Goal: Use online tool/utility: Utilize a website feature to perform a specific function

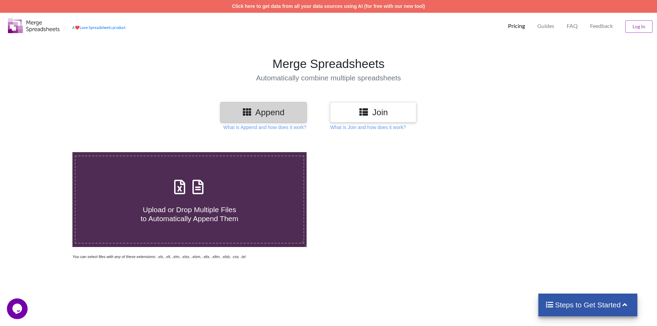
click at [185, 187] on icon at bounding box center [179, 183] width 17 height 14
click at [47, 152] on input "Upload or Drop Multiple Files to Automatically Append Them" at bounding box center [47, 152] width 0 height 0
type input "C:\fakepath\2025-09-05T2057_Grades-JHobson_-_Physical_Science.csv"
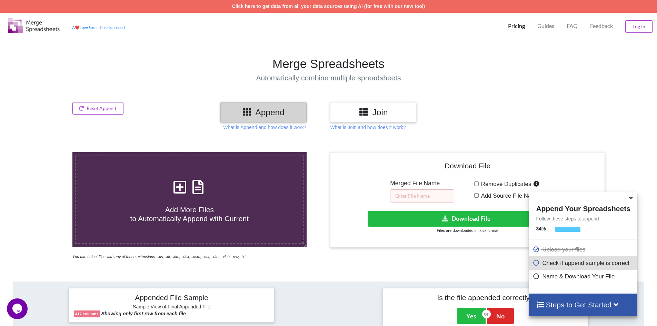
scroll to position [282, 0]
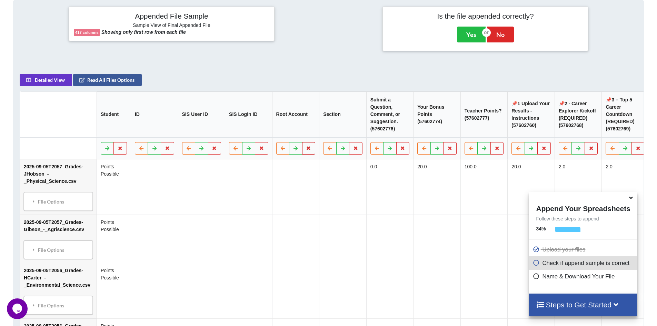
click at [306, 150] on icon at bounding box center [309, 148] width 6 height 4
click at [262, 131] on button "Delete Column" at bounding box center [255, 131] width 46 height 12
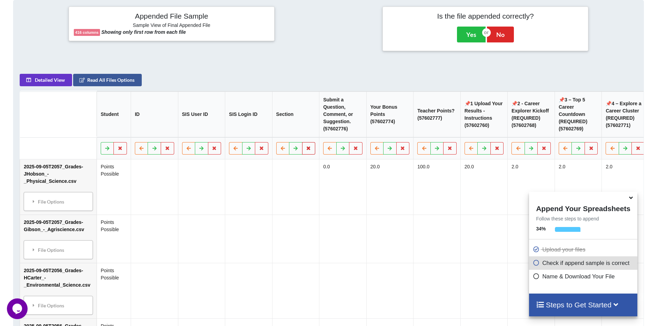
click at [306, 150] on icon at bounding box center [309, 148] width 6 height 4
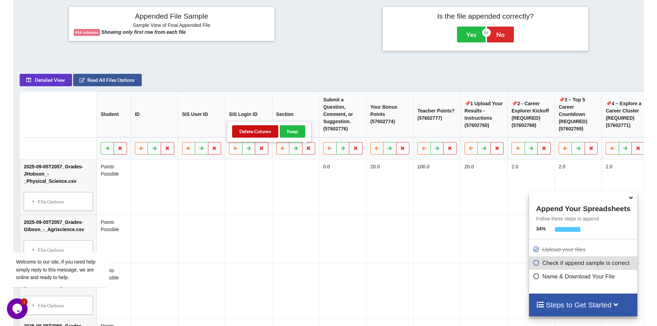
click at [254, 131] on button "Delete Column" at bounding box center [255, 131] width 46 height 12
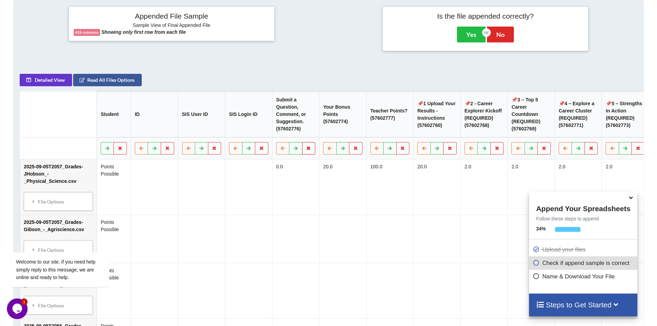
click at [302, 152] on button at bounding box center [308, 148] width 13 height 12
click at [259, 132] on button "Delete Column" at bounding box center [255, 131] width 46 height 12
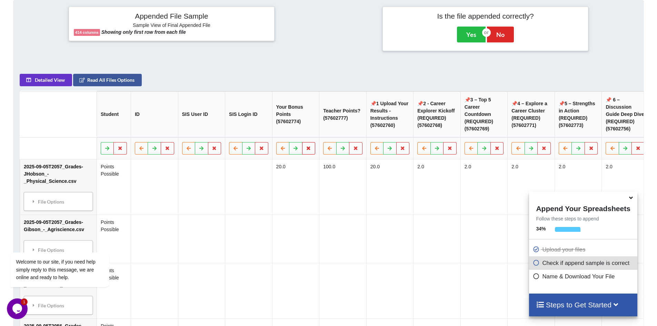
click at [306, 150] on icon at bounding box center [309, 148] width 6 height 4
drag, startPoint x: 254, startPoint y: 129, endPoint x: 287, endPoint y: 134, distance: 33.2
click at [255, 129] on button "Delete Column" at bounding box center [255, 131] width 46 height 12
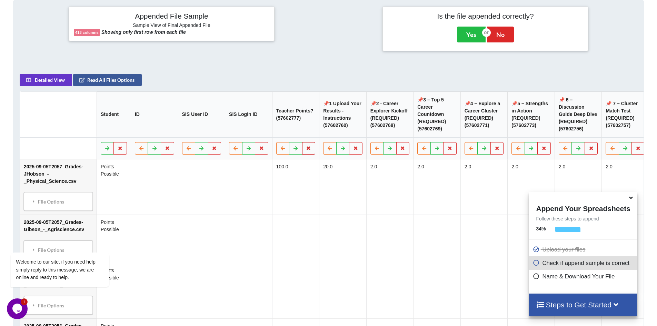
click at [306, 150] on icon at bounding box center [309, 148] width 6 height 4
drag, startPoint x: 252, startPoint y: 129, endPoint x: 293, endPoint y: 138, distance: 42.0
click at [254, 129] on button "Delete Column" at bounding box center [255, 131] width 46 height 12
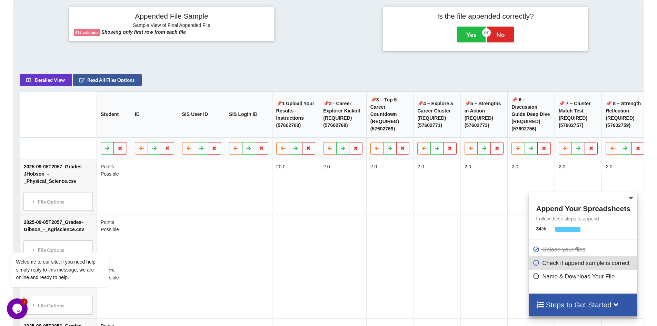
click at [306, 150] on icon at bounding box center [309, 148] width 6 height 4
drag, startPoint x: 248, startPoint y: 128, endPoint x: 285, endPoint y: 136, distance: 38.0
click at [249, 128] on button "Delete Column" at bounding box center [255, 131] width 46 height 12
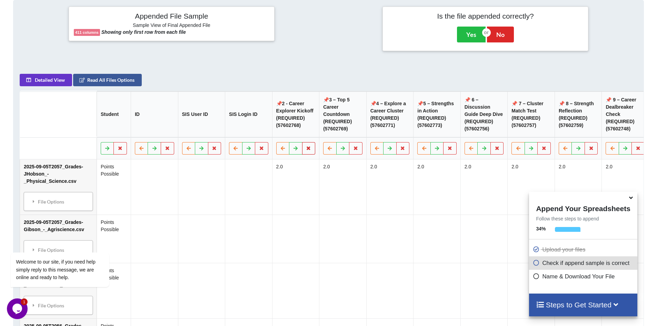
click at [306, 150] on icon at bounding box center [309, 148] width 6 height 4
click at [251, 131] on button "Delete Column" at bounding box center [255, 131] width 46 height 12
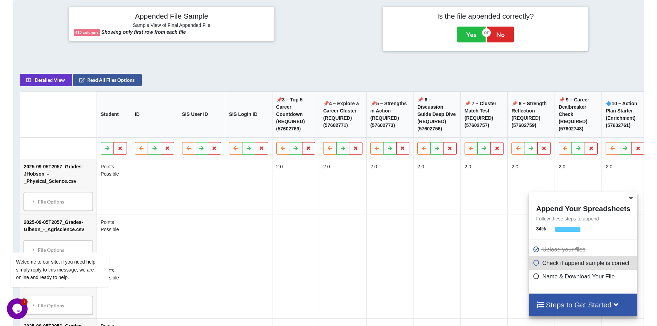
click at [306, 150] on icon at bounding box center [309, 148] width 6 height 4
click at [349, 151] on button at bounding box center [355, 148] width 13 height 12
click at [305, 131] on button "Delete Column" at bounding box center [302, 131] width 46 height 12
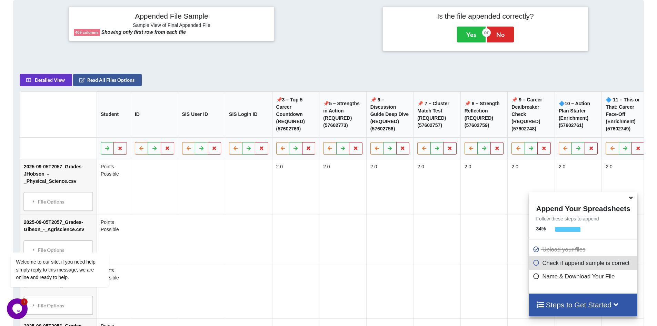
drag, startPoint x: 304, startPoint y: 151, endPoint x: 304, endPoint y: 147, distance: 4.5
click at [306, 150] on icon at bounding box center [309, 148] width 6 height 4
click at [253, 129] on button "Delete Column" at bounding box center [255, 131] width 46 height 12
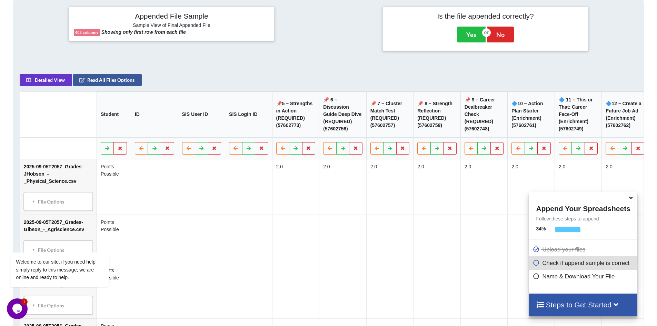
click at [306, 150] on icon at bounding box center [309, 148] width 6 height 4
click at [258, 130] on button "Delete Column" at bounding box center [255, 131] width 46 height 12
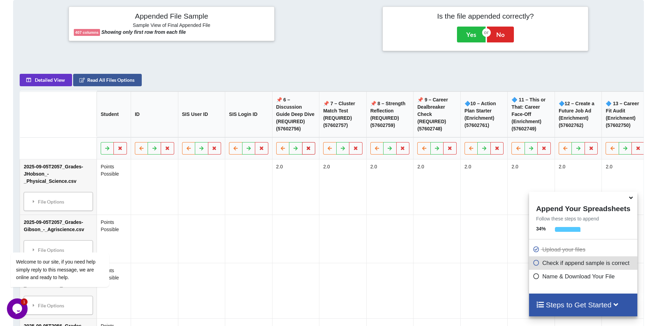
click at [306, 150] on icon at bounding box center [309, 148] width 6 height 4
drag, startPoint x: 253, startPoint y: 129, endPoint x: 295, endPoint y: 138, distance: 43.1
click at [254, 129] on button "Delete Column" at bounding box center [255, 131] width 46 height 12
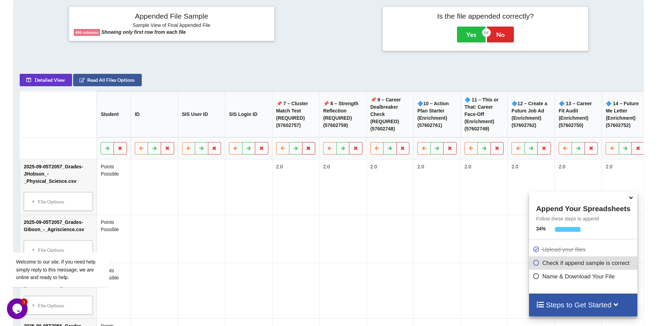
click at [307, 150] on icon at bounding box center [309, 148] width 6 height 4
click at [257, 129] on button "Delete Column" at bounding box center [255, 131] width 46 height 12
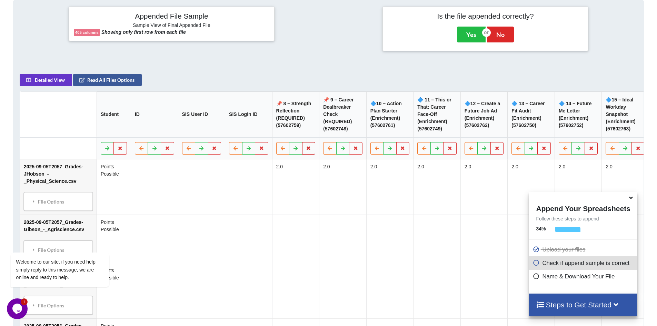
click at [306, 150] on icon at bounding box center [309, 148] width 6 height 4
drag, startPoint x: 251, startPoint y: 131, endPoint x: 292, endPoint y: 142, distance: 42.8
click at [251, 131] on button "Delete Column" at bounding box center [255, 131] width 46 height 12
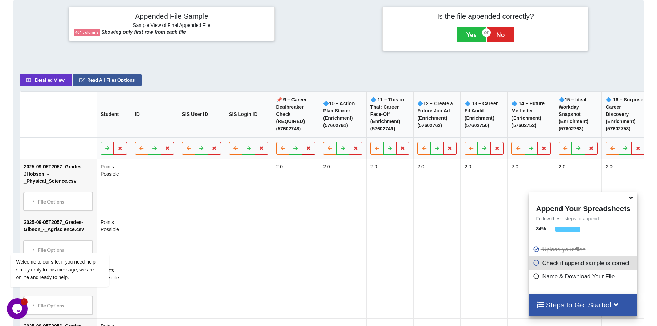
click at [306, 150] on icon at bounding box center [309, 148] width 6 height 4
drag, startPoint x: 259, startPoint y: 132, endPoint x: 303, endPoint y: 145, distance: 46.1
click at [260, 132] on button "Delete Column" at bounding box center [255, 131] width 46 height 12
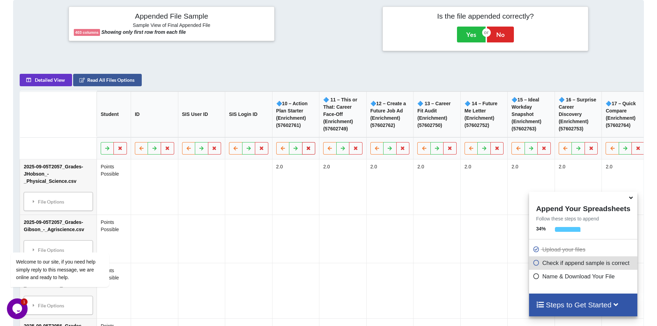
click at [307, 149] on button at bounding box center [308, 148] width 13 height 12
drag, startPoint x: 256, startPoint y: 130, endPoint x: 290, endPoint y: 139, distance: 35.2
click at [259, 130] on button "Delete Column" at bounding box center [255, 131] width 46 height 12
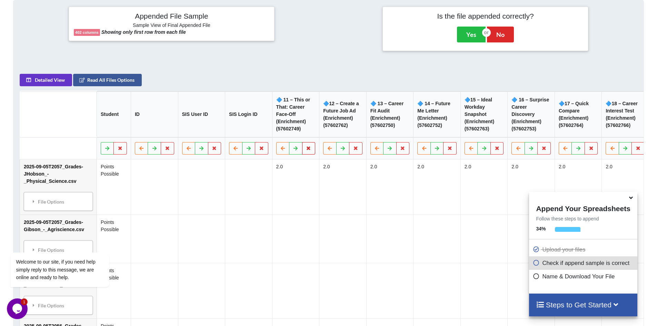
click at [307, 150] on icon at bounding box center [309, 148] width 6 height 4
drag, startPoint x: 260, startPoint y: 134, endPoint x: 307, endPoint y: 145, distance: 48.3
click at [262, 134] on button "Delete Column" at bounding box center [255, 131] width 46 height 12
click at [306, 150] on icon at bounding box center [309, 148] width 6 height 4
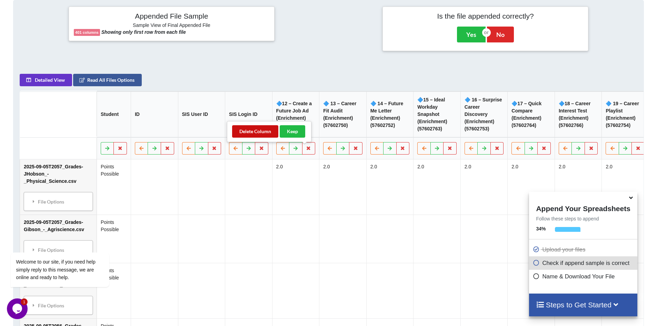
click at [260, 130] on button "Delete Column" at bounding box center [255, 131] width 46 height 12
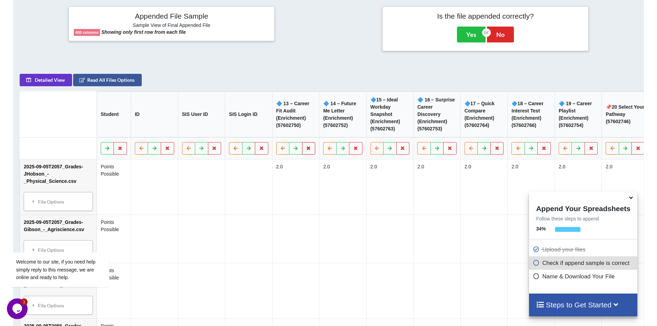
click at [306, 150] on icon at bounding box center [309, 148] width 6 height 4
drag, startPoint x: 259, startPoint y: 128, endPoint x: 292, endPoint y: 134, distance: 33.9
click at [260, 129] on button "Delete Column" at bounding box center [255, 131] width 46 height 12
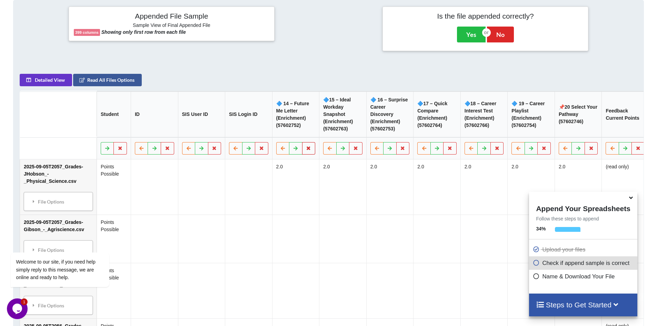
click at [306, 150] on icon at bounding box center [309, 148] width 6 height 4
drag, startPoint x: 261, startPoint y: 133, endPoint x: 294, endPoint y: 142, distance: 34.7
click at [261, 132] on button "Delete Column" at bounding box center [255, 131] width 46 height 12
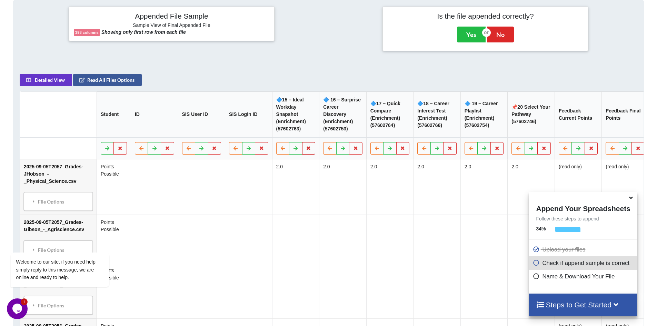
click at [306, 150] on icon at bounding box center [309, 148] width 6 height 4
click at [263, 132] on button "Delete Column" at bounding box center [255, 131] width 46 height 12
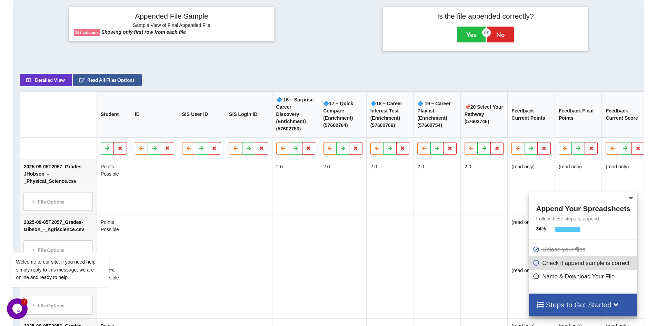
click at [308, 149] on button at bounding box center [308, 148] width 13 height 12
drag, startPoint x: 257, startPoint y: 130, endPoint x: 277, endPoint y: 132, distance: 19.4
click at [259, 130] on button "Delete Column" at bounding box center [255, 131] width 46 height 12
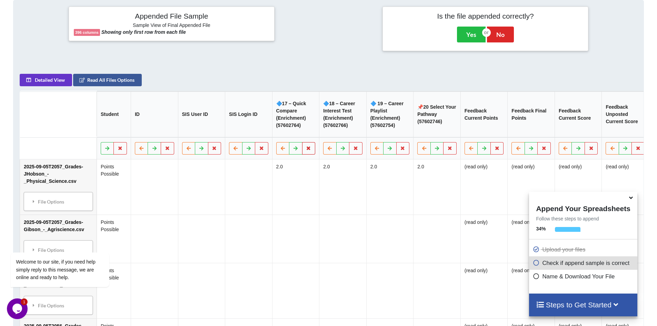
click at [306, 150] on icon at bounding box center [309, 148] width 6 height 4
drag, startPoint x: 259, startPoint y: 130, endPoint x: 290, endPoint y: 143, distance: 34.3
click at [260, 130] on button "Delete Column" at bounding box center [255, 131] width 46 height 12
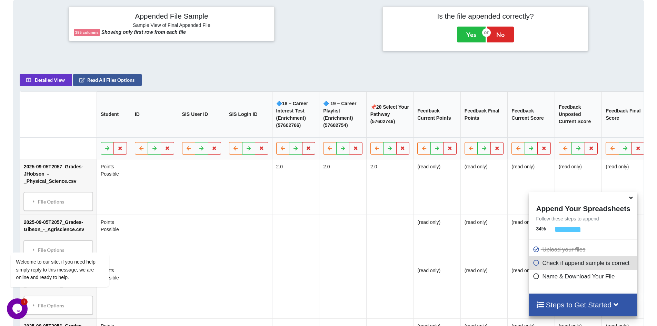
click at [306, 150] on icon at bounding box center [309, 148] width 6 height 4
drag, startPoint x: 259, startPoint y: 132, endPoint x: 289, endPoint y: 139, distance: 31.1
click at [259, 132] on button "Delete Column" at bounding box center [255, 131] width 46 height 12
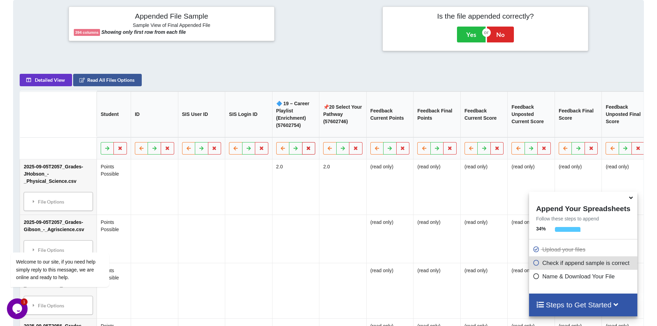
click at [306, 150] on icon at bounding box center [309, 148] width 6 height 4
drag, startPoint x: 261, startPoint y: 131, endPoint x: 290, endPoint y: 139, distance: 30.7
click at [261, 132] on button "Delete Column" at bounding box center [255, 131] width 46 height 12
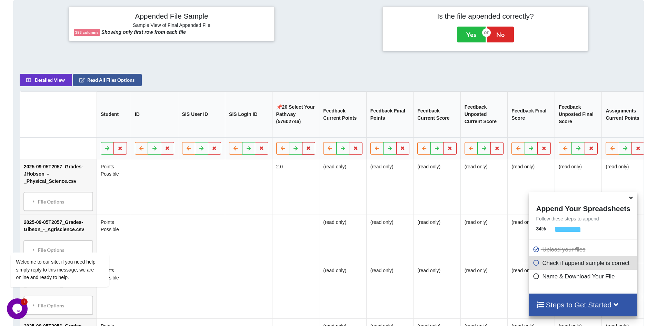
click at [306, 150] on icon at bounding box center [309, 148] width 6 height 4
click at [260, 131] on button "Delete Column" at bounding box center [255, 131] width 46 height 12
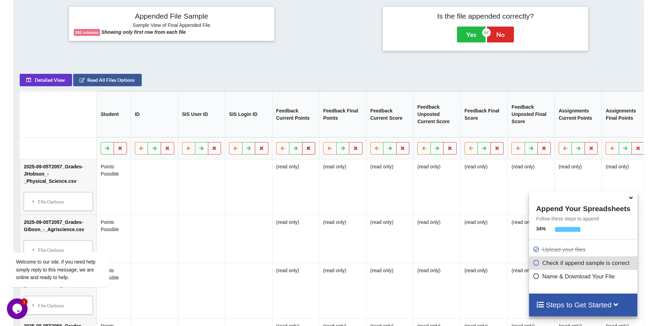
click at [306, 150] on icon at bounding box center [309, 148] width 6 height 4
click at [257, 132] on button "Delete Column" at bounding box center [255, 131] width 46 height 12
click at [306, 150] on icon at bounding box center [309, 148] width 6 height 4
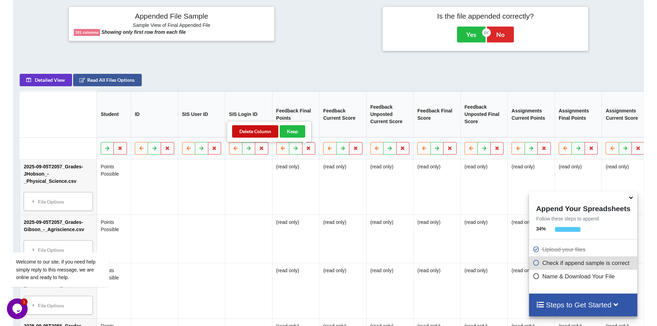
click at [262, 132] on button "Delete Column" at bounding box center [255, 131] width 46 height 12
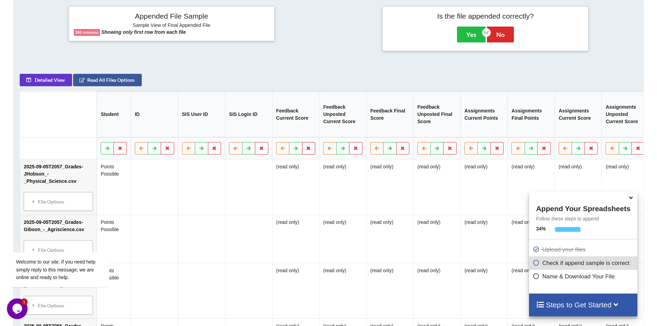
drag, startPoint x: 307, startPoint y: 153, endPoint x: 291, endPoint y: 144, distance: 18.4
click at [307, 150] on icon at bounding box center [309, 148] width 6 height 4
click at [261, 134] on button "Delete Column" at bounding box center [255, 131] width 46 height 12
click at [306, 150] on icon at bounding box center [309, 148] width 6 height 4
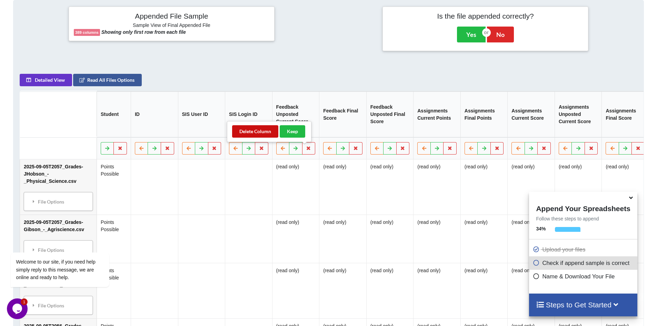
click at [259, 132] on button "Delete Column" at bounding box center [255, 131] width 46 height 12
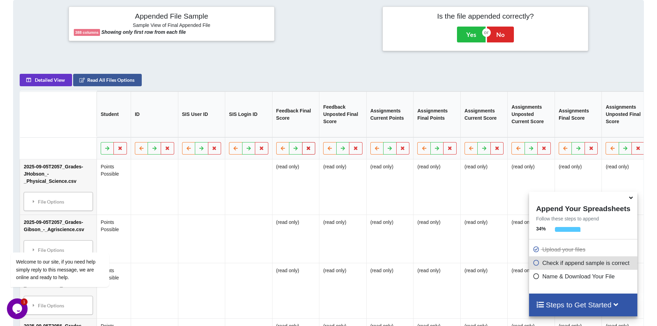
click at [306, 150] on icon at bounding box center [309, 148] width 6 height 4
click at [260, 133] on button "Delete Column" at bounding box center [255, 131] width 46 height 12
click at [306, 150] on icon at bounding box center [309, 148] width 6 height 4
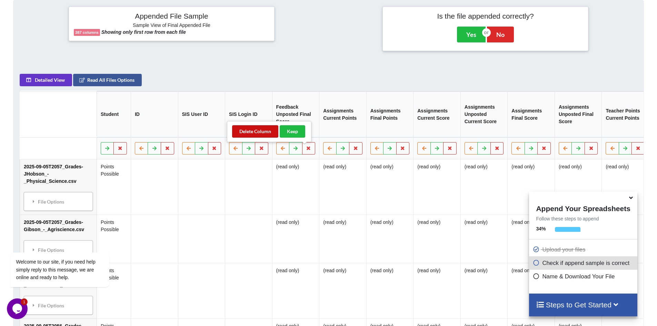
click at [258, 129] on button "Delete Column" at bounding box center [255, 131] width 46 height 12
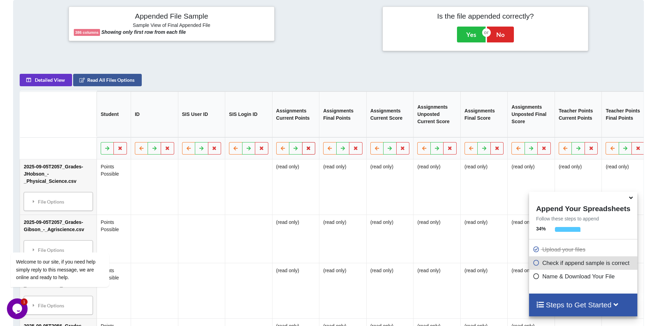
click at [306, 150] on icon at bounding box center [309, 148] width 6 height 4
click at [266, 130] on button "Delete Column" at bounding box center [255, 131] width 46 height 12
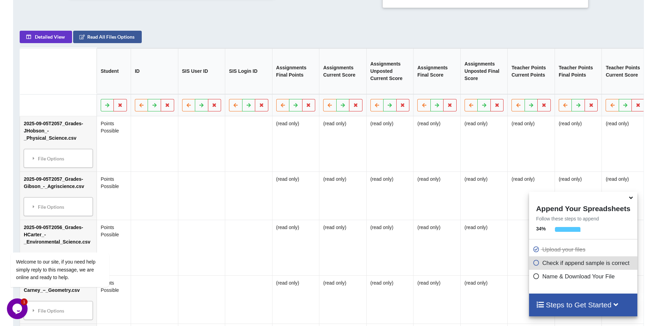
scroll to position [320, 0]
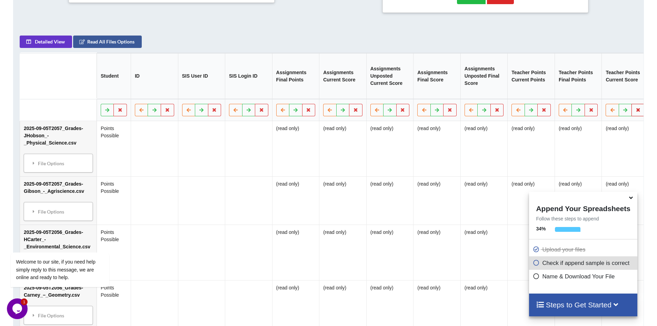
click at [636, 112] on icon at bounding box center [639, 110] width 6 height 4
click at [591, 93] on button "Delete Column" at bounding box center [585, 93] width 46 height 12
click at [636, 112] on icon at bounding box center [639, 110] width 6 height 4
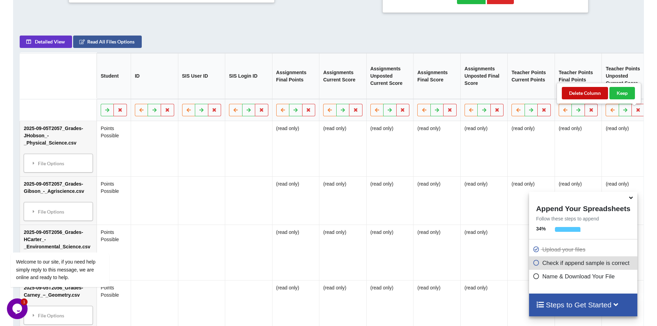
click at [590, 94] on button "Delete Column" at bounding box center [585, 93] width 46 height 12
click at [589, 112] on icon at bounding box center [592, 110] width 6 height 4
click at [542, 93] on button "Delete Column" at bounding box center [538, 93] width 46 height 12
click at [542, 112] on icon at bounding box center [545, 110] width 6 height 4
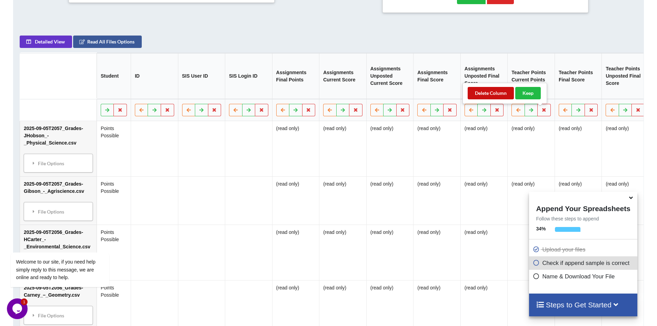
click at [493, 94] on button "Delete Column" at bounding box center [491, 93] width 46 height 12
click at [589, 111] on icon at bounding box center [592, 110] width 6 height 4
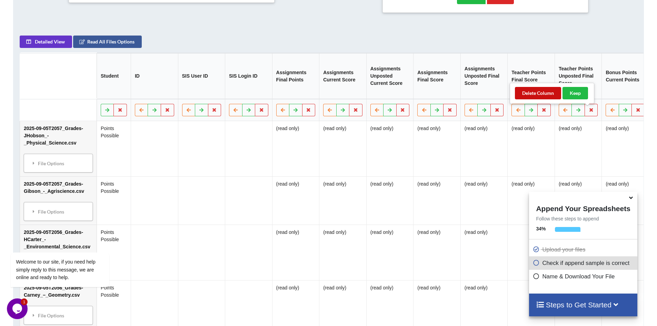
click at [545, 94] on button "Delete Column" at bounding box center [538, 93] width 46 height 12
click at [589, 112] on icon at bounding box center [592, 110] width 6 height 4
click at [534, 95] on button "Delete Column" at bounding box center [538, 93] width 46 height 12
drag, startPoint x: 587, startPoint y: 115, endPoint x: 564, endPoint y: 108, distance: 23.3
click at [589, 112] on icon at bounding box center [592, 110] width 6 height 4
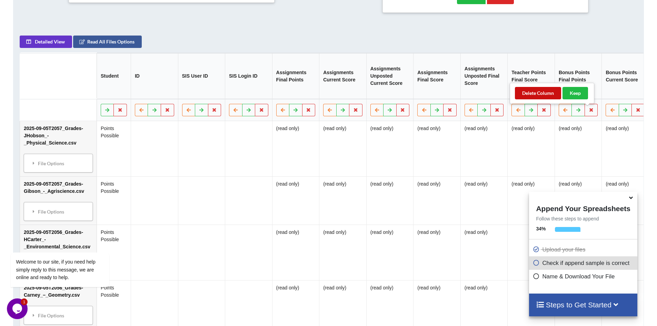
click at [536, 93] on button "Delete Column" at bounding box center [538, 93] width 46 height 12
drag, startPoint x: 587, startPoint y: 113, endPoint x: 576, endPoint y: 109, distance: 11.5
click at [589, 112] on icon at bounding box center [592, 110] width 6 height 4
click at [536, 93] on button "Delete Column" at bounding box center [538, 93] width 46 height 12
click at [589, 112] on icon at bounding box center [592, 110] width 6 height 4
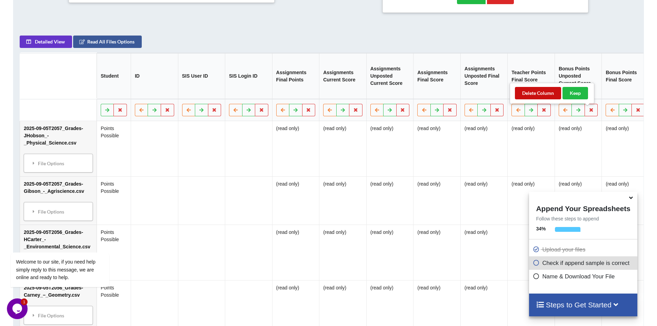
click at [538, 94] on button "Delete Column" at bounding box center [538, 93] width 46 height 12
click at [589, 112] on icon at bounding box center [592, 110] width 6 height 4
drag, startPoint x: 536, startPoint y: 95, endPoint x: 544, endPoint y: 95, distance: 7.9
click at [537, 95] on button "Delete Column" at bounding box center [538, 93] width 46 height 12
click at [589, 112] on icon at bounding box center [592, 110] width 6 height 4
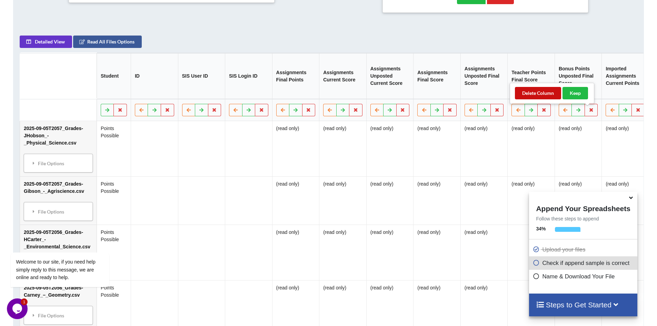
click at [542, 93] on button "Delete Column" at bounding box center [538, 93] width 46 height 12
click at [589, 111] on icon at bounding box center [592, 110] width 6 height 4
click at [544, 94] on button "Delete Column" at bounding box center [538, 93] width 46 height 12
click at [589, 112] on icon at bounding box center [592, 110] width 6 height 4
drag, startPoint x: 541, startPoint y: 93, endPoint x: 573, endPoint y: 101, distance: 33.5
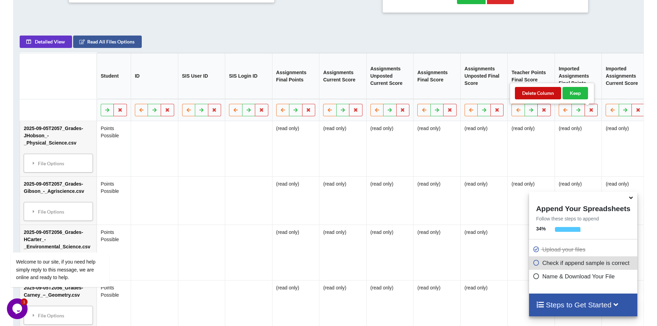
click at [542, 93] on button "Delete Column" at bounding box center [538, 93] width 46 height 12
drag, startPoint x: 587, startPoint y: 115, endPoint x: 568, endPoint y: 104, distance: 22.3
click at [589, 112] on icon at bounding box center [592, 110] width 6 height 4
drag, startPoint x: 535, startPoint y: 95, endPoint x: 569, endPoint y: 100, distance: 34.3
click at [537, 95] on button "Delete Column" at bounding box center [538, 93] width 46 height 12
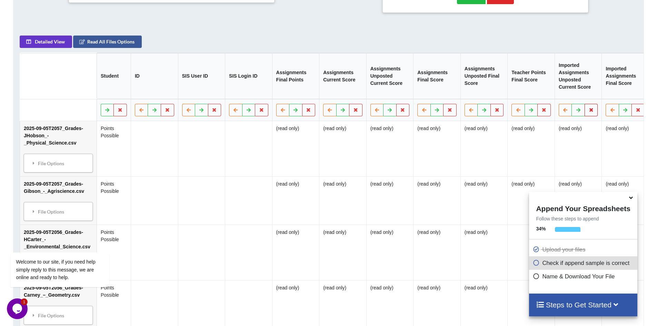
click at [585, 114] on button at bounding box center [591, 110] width 13 height 12
drag, startPoint x: 542, startPoint y: 98, endPoint x: 581, endPoint y: 105, distance: 40.2
click at [542, 98] on button "Delete Column" at bounding box center [538, 93] width 46 height 12
click at [589, 112] on icon at bounding box center [592, 110] width 6 height 4
click at [545, 94] on button "Delete Column" at bounding box center [538, 93] width 46 height 12
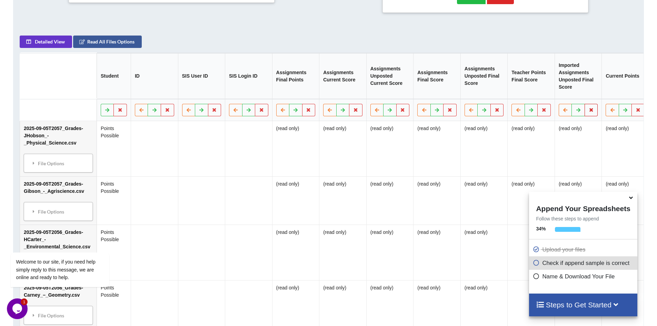
click at [589, 112] on icon at bounding box center [592, 110] width 6 height 4
click at [544, 92] on button "Delete Column" at bounding box center [538, 93] width 46 height 12
click at [495, 112] on icon at bounding box center [497, 110] width 6 height 4
click at [455, 98] on button "Delete Column" at bounding box center [444, 93] width 46 height 12
click at [306, 112] on icon at bounding box center [309, 110] width 6 height 4
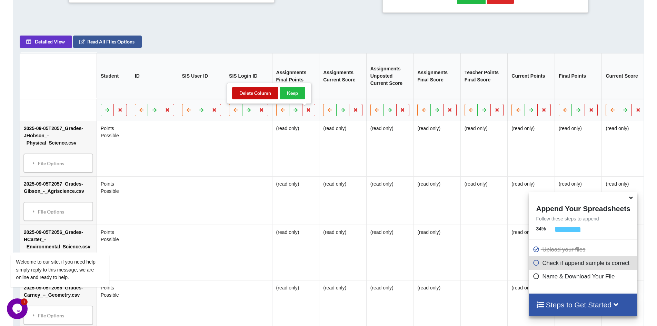
click at [262, 91] on button "Delete Column" at bounding box center [255, 93] width 46 height 12
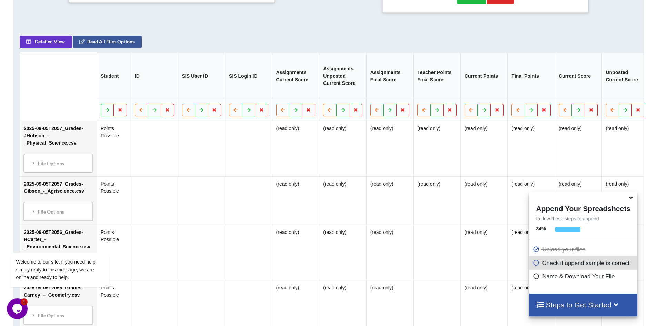
click at [308, 112] on button at bounding box center [308, 110] width 13 height 12
click at [262, 95] on button "Delete Column" at bounding box center [255, 93] width 46 height 12
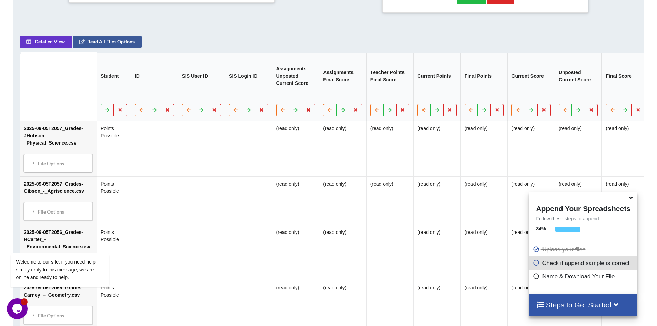
click at [306, 112] on icon at bounding box center [309, 110] width 6 height 4
drag, startPoint x: 262, startPoint y: 92, endPoint x: 285, endPoint y: 99, distance: 24.4
click at [263, 92] on button "Delete Column" at bounding box center [255, 93] width 46 height 12
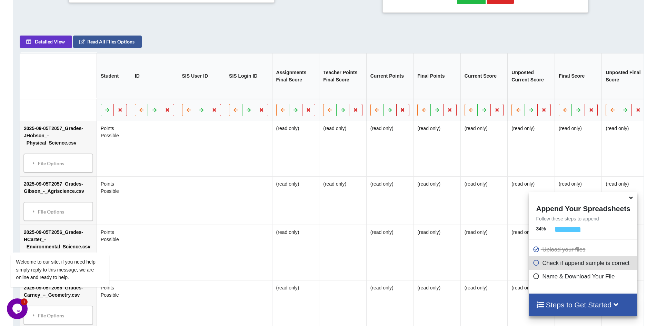
click at [400, 112] on icon at bounding box center [403, 110] width 6 height 4
click at [352, 95] on button "Delete Column" at bounding box center [350, 93] width 46 height 12
click at [629, 198] on icon at bounding box center [631, 197] width 7 height 6
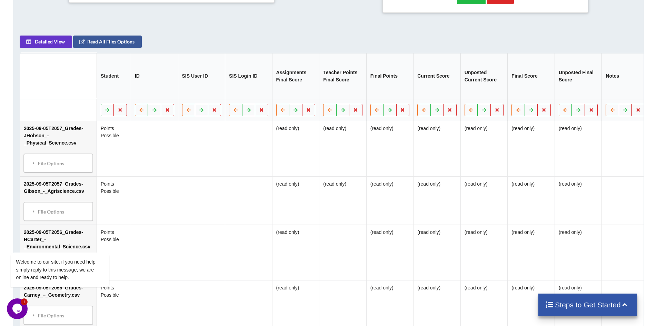
click at [636, 112] on icon at bounding box center [639, 110] width 6 height 4
click at [587, 94] on button "Delete Column" at bounding box center [585, 93] width 46 height 12
click at [636, 111] on icon at bounding box center [639, 110] width 6 height 4
click at [576, 92] on button "Delete Column" at bounding box center [585, 93] width 46 height 12
click at [636, 112] on icon at bounding box center [639, 110] width 6 height 4
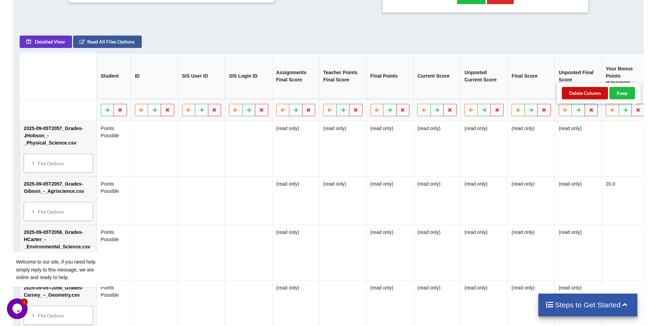
click at [582, 94] on button "Delete Column" at bounding box center [585, 93] width 46 height 12
click at [589, 112] on icon at bounding box center [592, 110] width 6 height 4
click at [532, 94] on button "Delete Column" at bounding box center [538, 93] width 46 height 12
click at [636, 110] on button at bounding box center [638, 110] width 13 height 12
click at [587, 96] on button "Delete Column" at bounding box center [585, 93] width 46 height 12
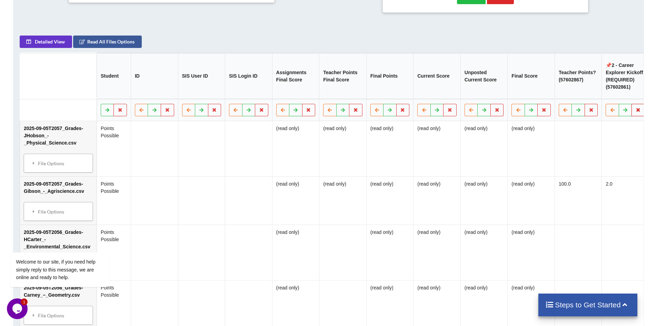
click at [636, 111] on icon at bounding box center [639, 110] width 6 height 4
drag, startPoint x: 585, startPoint y: 93, endPoint x: 621, endPoint y: 104, distance: 37.2
click at [587, 92] on button "Delete Column" at bounding box center [585, 93] width 46 height 12
click at [632, 113] on button at bounding box center [638, 110] width 13 height 12
drag, startPoint x: 583, startPoint y: 94, endPoint x: 613, endPoint y: 103, distance: 32.0
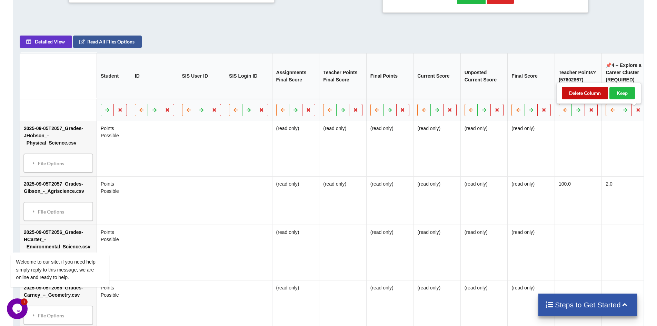
click at [583, 94] on button "Delete Column" at bounding box center [585, 93] width 46 height 12
click at [636, 111] on icon at bounding box center [639, 110] width 6 height 4
drag, startPoint x: 576, startPoint y: 91, endPoint x: 610, endPoint y: 99, distance: 35.3
click at [578, 91] on button "Delete Column" at bounding box center [585, 93] width 46 height 12
click at [632, 113] on button at bounding box center [638, 110] width 13 height 12
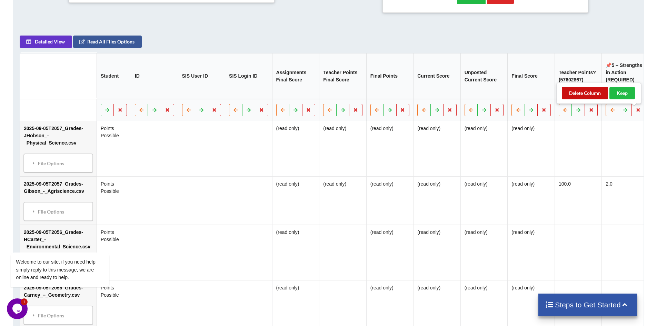
drag, startPoint x: 588, startPoint y: 93, endPoint x: 616, endPoint y: 99, distance: 28.9
click at [588, 93] on button "Delete Column" at bounding box center [585, 93] width 46 height 12
click at [636, 111] on icon at bounding box center [639, 110] width 6 height 4
click at [596, 91] on button "Delete Column" at bounding box center [585, 93] width 46 height 12
drag, startPoint x: 634, startPoint y: 113, endPoint x: 619, endPoint y: 105, distance: 17.8
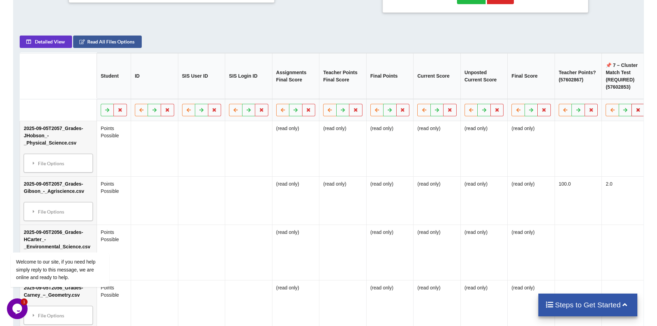
click at [636, 112] on icon at bounding box center [639, 110] width 6 height 4
click at [587, 93] on button "Delete Column" at bounding box center [585, 93] width 46 height 12
click at [636, 112] on icon at bounding box center [639, 110] width 6 height 4
drag, startPoint x: 584, startPoint y: 95, endPoint x: 620, endPoint y: 105, distance: 37.2
click at [585, 95] on button "Delete Column" at bounding box center [585, 93] width 46 height 12
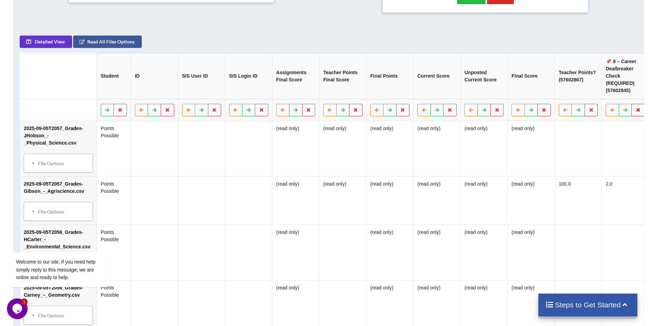
click at [636, 112] on icon at bounding box center [639, 110] width 6 height 4
drag, startPoint x: 583, startPoint y: 93, endPoint x: 627, endPoint y: 105, distance: 44.9
click at [585, 93] on button "Delete Column" at bounding box center [585, 93] width 46 height 12
click at [636, 112] on icon at bounding box center [639, 110] width 6 height 4
drag, startPoint x: 587, startPoint y: 92, endPoint x: 618, endPoint y: 100, distance: 32.2
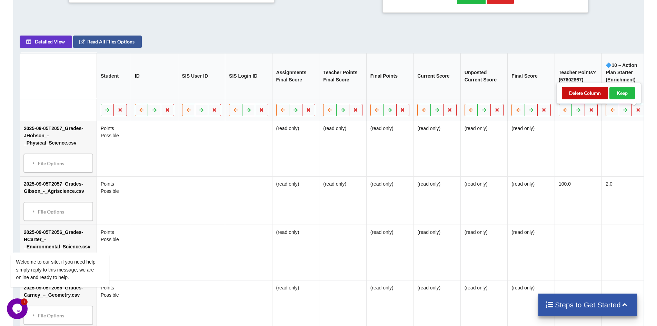
click at [588, 92] on button "Delete Column" at bounding box center [585, 93] width 46 height 12
click at [636, 112] on icon at bounding box center [639, 110] width 6 height 4
click at [585, 93] on button "Delete Column" at bounding box center [585, 93] width 46 height 12
click at [636, 111] on icon at bounding box center [639, 110] width 6 height 4
drag, startPoint x: 590, startPoint y: 93, endPoint x: 628, endPoint y: 103, distance: 39.2
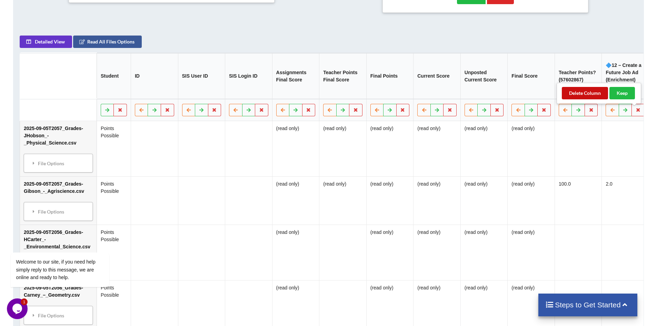
click at [592, 93] on button "Delete Column" at bounding box center [585, 93] width 46 height 12
drag, startPoint x: 637, startPoint y: 110, endPoint x: 630, endPoint y: 105, distance: 8.3
click at [635, 110] on button at bounding box center [638, 110] width 13 height 12
drag, startPoint x: 593, startPoint y: 91, endPoint x: 622, endPoint y: 98, distance: 29.1
click at [595, 91] on button "Delete Column" at bounding box center [585, 93] width 46 height 12
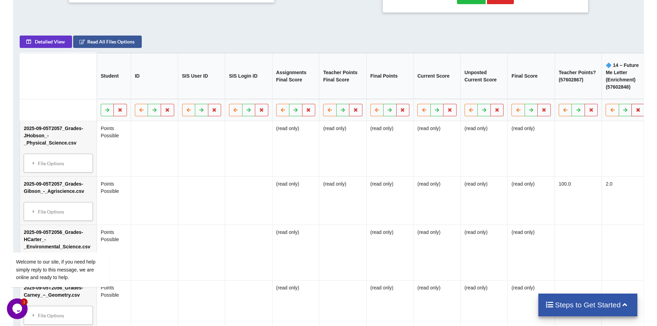
click at [636, 111] on icon at bounding box center [639, 110] width 6 height 4
drag, startPoint x: 591, startPoint y: 95, endPoint x: 624, endPoint y: 101, distance: 32.9
click at [594, 96] on button "Delete Column" at bounding box center [585, 93] width 46 height 12
drag, startPoint x: 634, startPoint y: 111, endPoint x: 630, endPoint y: 110, distance: 3.9
click at [636, 111] on icon at bounding box center [639, 110] width 6 height 4
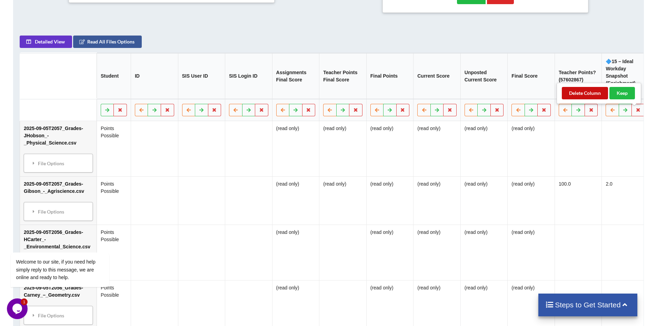
click at [591, 95] on button "Delete Column" at bounding box center [585, 93] width 46 height 12
click at [632, 114] on button at bounding box center [638, 110] width 13 height 12
drag, startPoint x: 585, startPoint y: 95, endPoint x: 621, endPoint y: 106, distance: 37.7
click at [588, 95] on button "Delete Column" at bounding box center [585, 93] width 46 height 12
click at [636, 112] on icon at bounding box center [639, 110] width 6 height 4
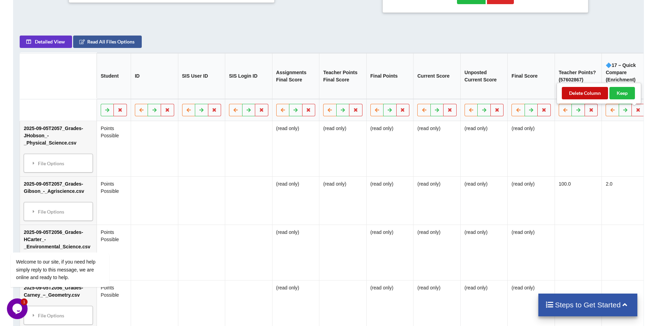
drag, startPoint x: 585, startPoint y: 92, endPoint x: 614, endPoint y: 101, distance: 29.8
click at [587, 92] on button "Delete Column" at bounding box center [585, 93] width 46 height 12
click at [636, 112] on icon at bounding box center [639, 110] width 6 height 4
drag, startPoint x: 591, startPoint y: 91, endPoint x: 615, endPoint y: 97, distance: 24.6
click at [592, 91] on button "Delete Column" at bounding box center [585, 93] width 46 height 12
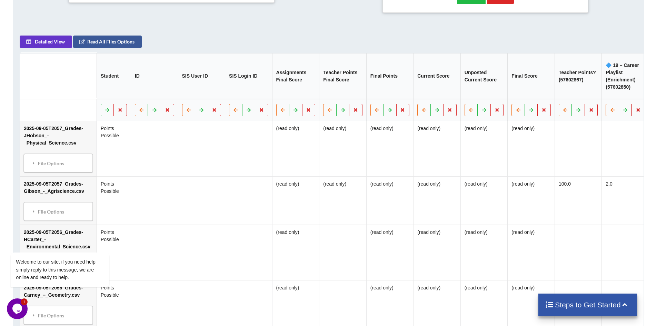
click at [632, 109] on button at bounding box center [638, 110] width 13 height 12
click at [589, 95] on button "Delete Column" at bounding box center [585, 93] width 46 height 12
click at [636, 112] on icon at bounding box center [639, 110] width 6 height 4
click at [592, 95] on button "Delete Column" at bounding box center [585, 93] width 46 height 12
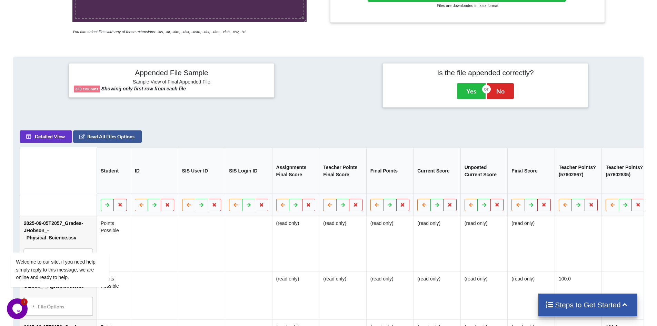
scroll to position [89, 0]
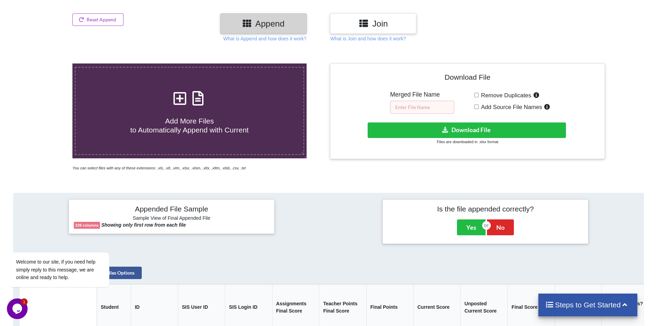
click at [425, 106] on input "text" at bounding box center [422, 107] width 64 height 13
type input "ghgf"
click at [471, 225] on button "Yes" at bounding box center [471, 227] width 29 height 16
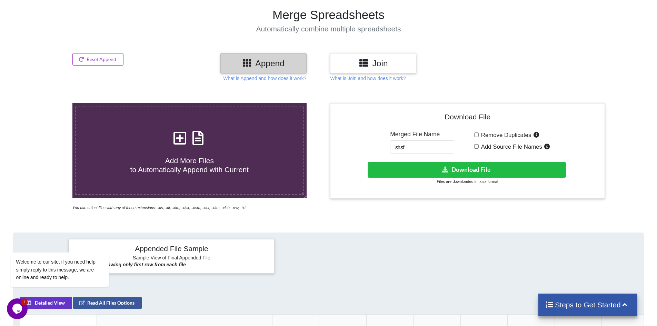
scroll to position [14, 0]
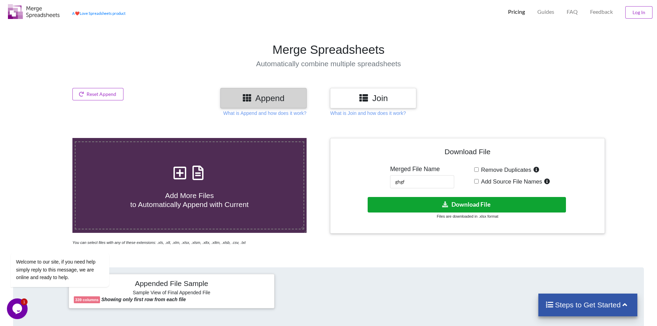
click at [427, 208] on button "Download File" at bounding box center [467, 205] width 198 height 16
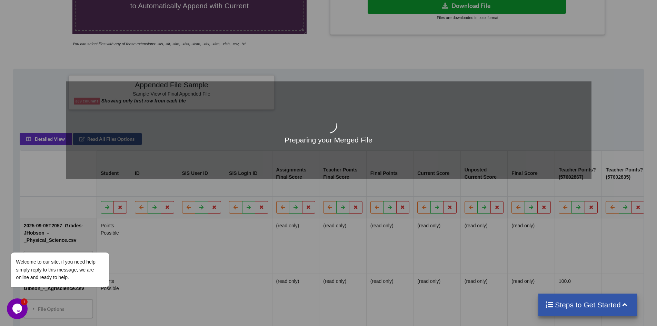
scroll to position [221, 0]
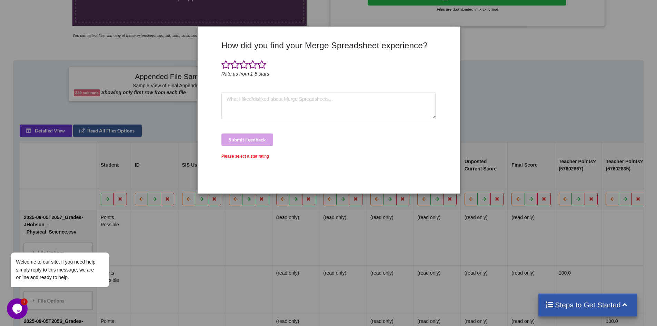
click at [489, 53] on div "How did you find your Merge Spreadsheet experience? Rate us from 1-5 stars Subm…" at bounding box center [328, 163] width 657 height 326
click at [223, 65] on span at bounding box center [225, 65] width 9 height 10
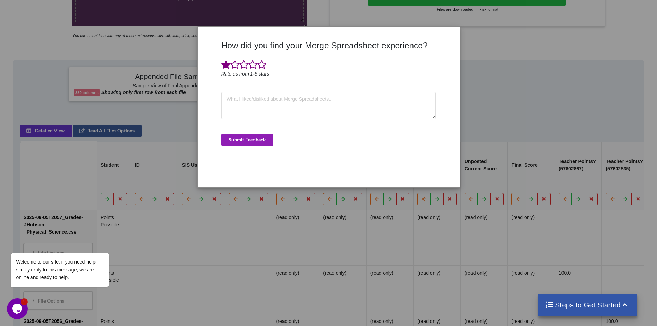
click at [250, 140] on button "Submit Feedback" at bounding box center [247, 140] width 52 height 12
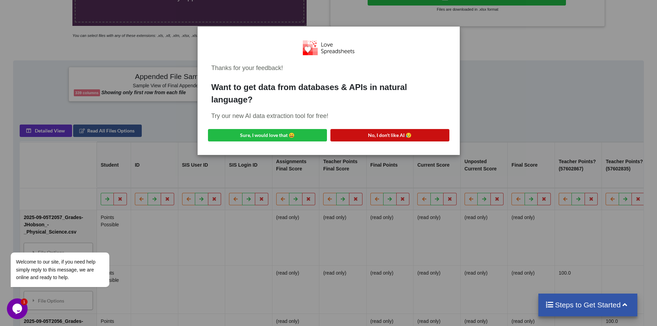
click at [388, 135] on button "No, I don't like AI 😥" at bounding box center [390, 135] width 119 height 12
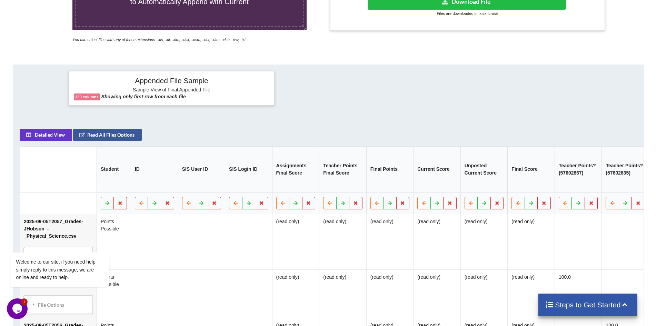
scroll to position [183, 0]
